Goal: Information Seeking & Learning: Learn about a topic

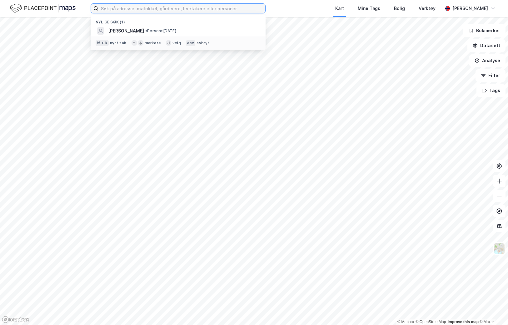
click at [153, 10] on input at bounding box center [181, 8] width 167 height 9
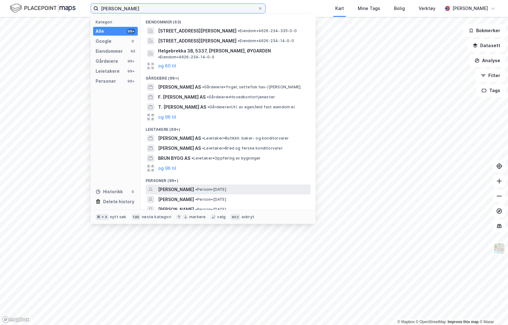
scroll to position [10, 0]
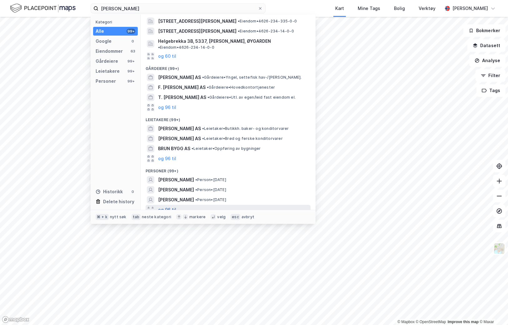
click at [169, 206] on button "og 96 til" at bounding box center [167, 209] width 18 height 7
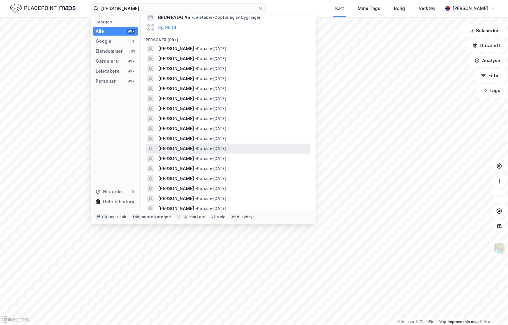
scroll to position [139, 0]
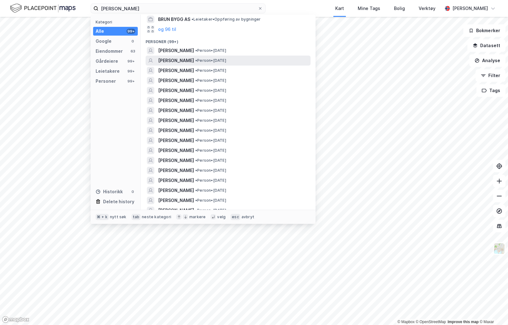
click at [212, 58] on span "• Person • [DATE]" at bounding box center [210, 60] width 31 height 5
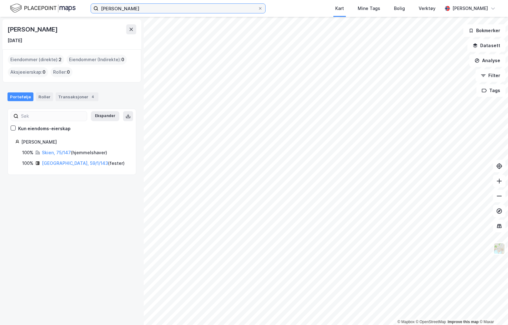
click at [170, 10] on input "[PERSON_NAME]" at bounding box center [177, 8] width 159 height 9
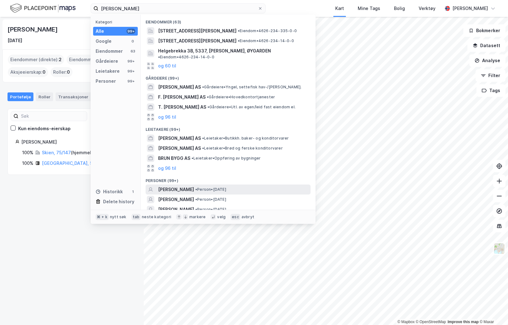
click at [182, 186] on span "[PERSON_NAME]" at bounding box center [176, 189] width 36 height 7
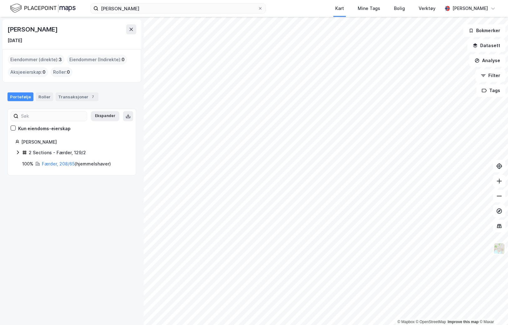
click at [17, 151] on icon at bounding box center [17, 152] width 5 height 5
click at [71, 97] on div "Transaksjoner 7" at bounding box center [77, 96] width 43 height 9
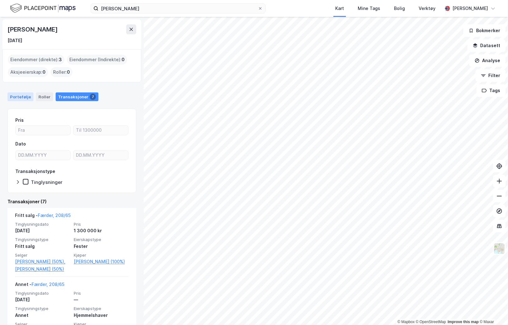
click at [18, 97] on div "Portefølje" at bounding box center [20, 96] width 26 height 9
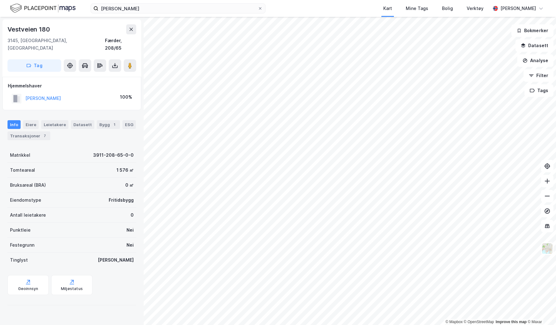
scroll to position [2, 0]
click at [0, 0] on button "[PERSON_NAME]" at bounding box center [0, 0] width 0 height 0
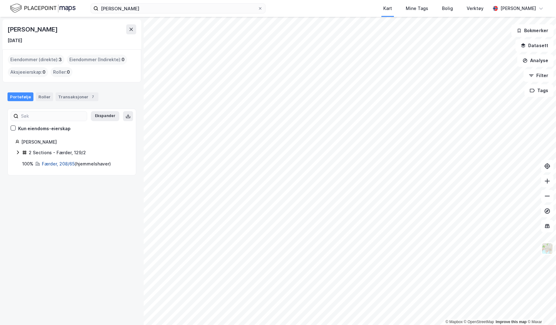
click at [51, 165] on link "Færder, 208/65" at bounding box center [58, 163] width 33 height 5
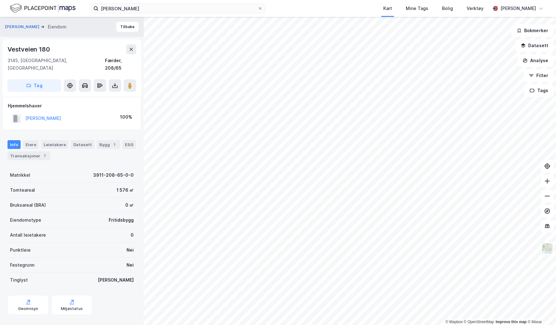
scroll to position [2, 0]
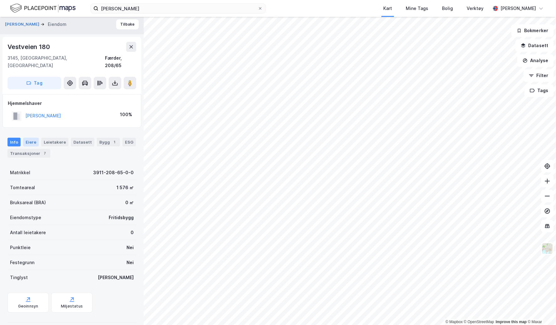
click at [32, 138] on div "Eiere" at bounding box center [31, 142] width 16 height 9
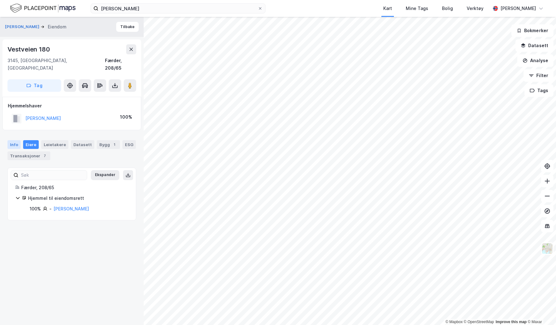
click at [12, 140] on div "Info" at bounding box center [13, 144] width 13 height 9
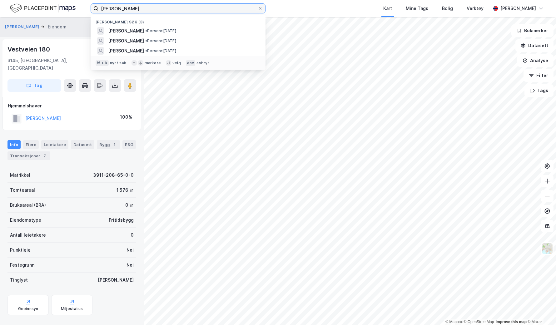
click at [181, 9] on input "[PERSON_NAME]" at bounding box center [177, 8] width 159 height 9
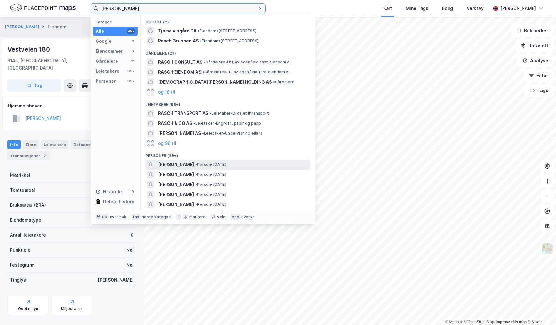
type input "[PERSON_NAME]"
click at [212, 166] on span "• Person • [DATE]" at bounding box center [210, 164] width 31 height 5
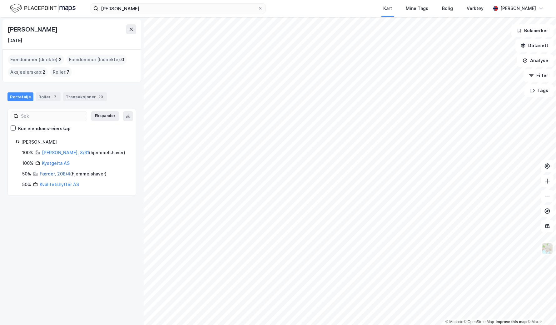
click at [51, 174] on link "Færder, 208/4" at bounding box center [55, 173] width 31 height 5
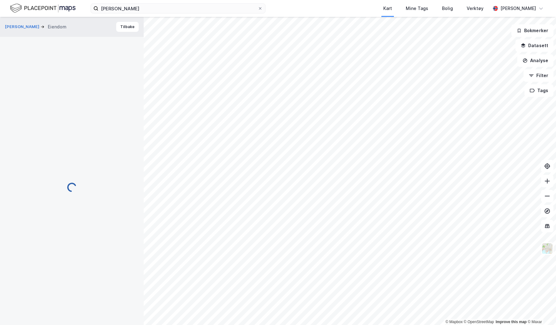
scroll to position [2, 0]
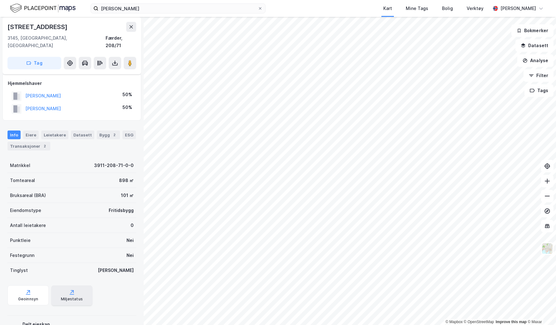
scroll to position [21, 0]
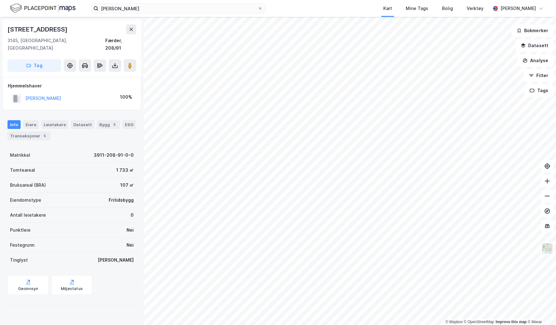
scroll to position [21, 0]
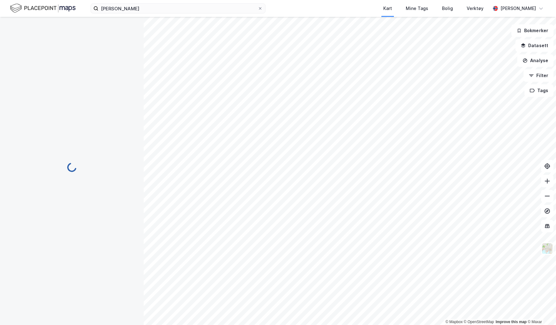
scroll to position [21, 0]
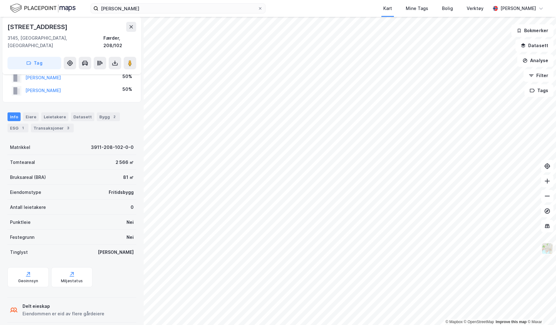
click at [507, 248] on img at bounding box center [547, 249] width 12 height 12
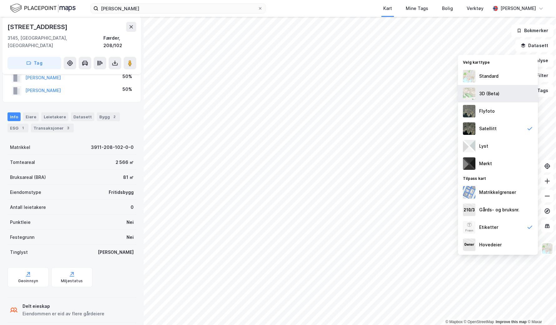
click at [493, 97] on div "3D (Beta)" at bounding box center [489, 93] width 20 height 7
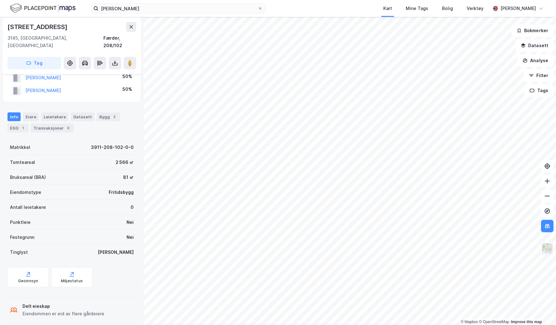
click at [507, 252] on img at bounding box center [547, 249] width 12 height 12
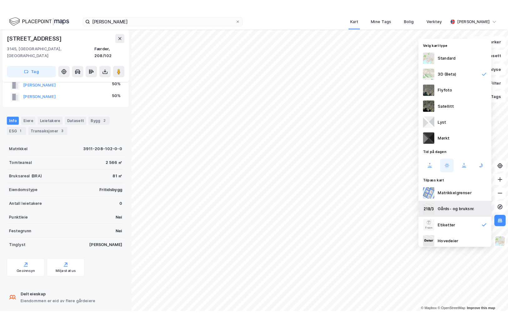
scroll to position [3, 0]
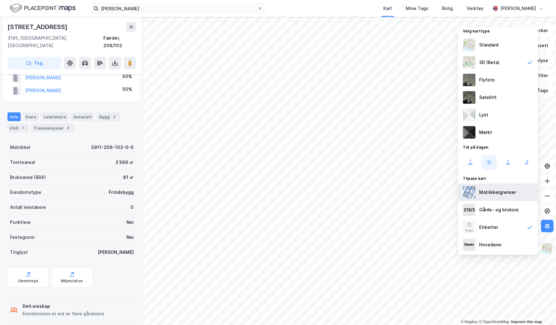
click at [507, 191] on div "Matrikkelgrenser" at bounding box center [498, 192] width 80 height 17
